Goal: Complete application form

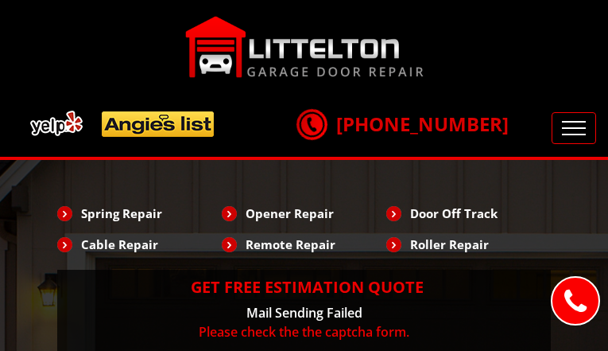
type input "KAVUoFjCDbkFBn"
type input "9112794081"
type input "[EMAIL_ADDRESS][DOMAIN_NAME]"
type input "HWlDfBIfMm"
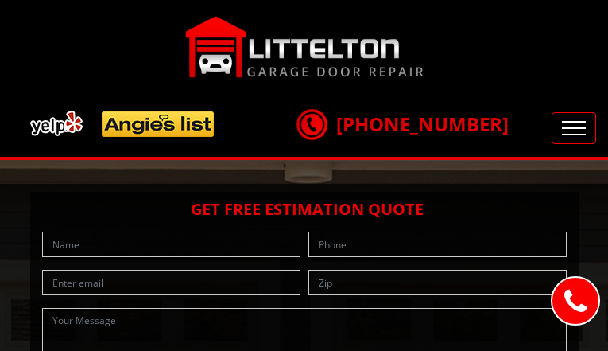
type input "NIqsvLMcm"
type input "9083864053"
type input "[EMAIL_ADDRESS][DOMAIN_NAME]"
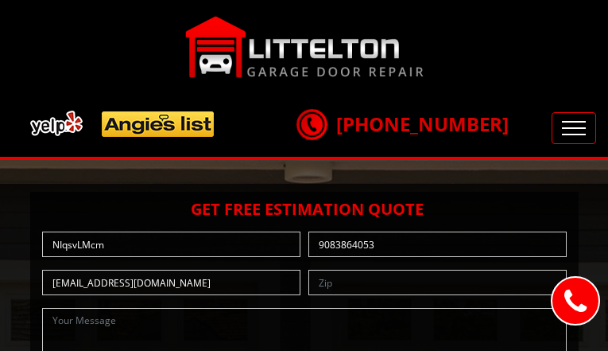
type input "YebGYUYDNgwruGBf"
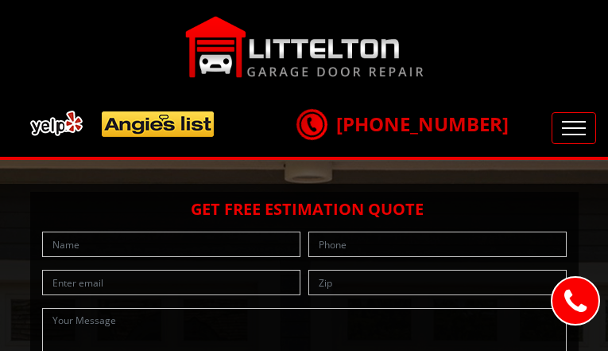
type input "MqtsIZFU"
type input "2097290492"
type input "[EMAIL_ADDRESS][DOMAIN_NAME]"
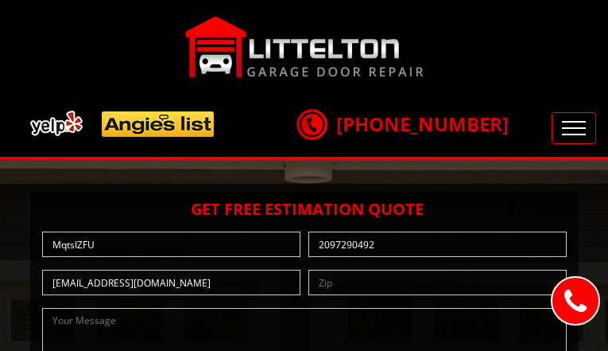
type input "eycxQxKh"
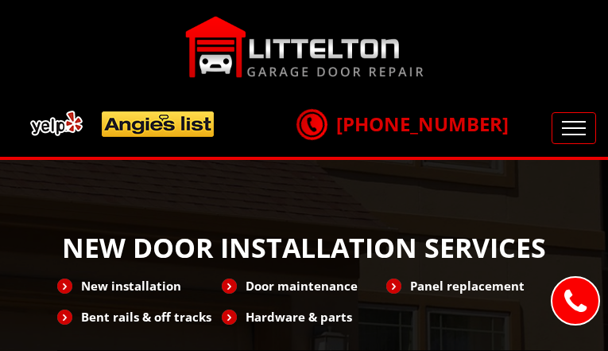
type input "OrqnxEFf"
type input "7195478562"
type input "[EMAIL_ADDRESS][DOMAIN_NAME]"
type input "VYDftdNqfROtxxr"
